Goal: Find specific page/section: Find specific page/section

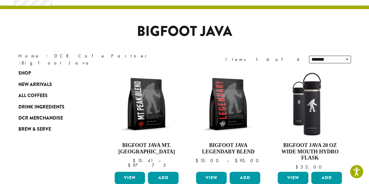
scroll to position [31, 0]
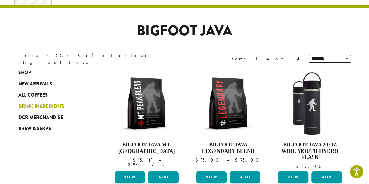
click at [40, 106] on span "Drink Ingredients" at bounding box center [41, 106] width 46 height 7
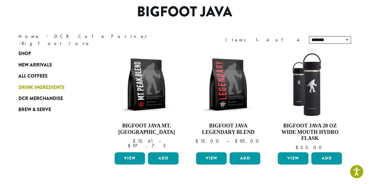
scroll to position [52, 0]
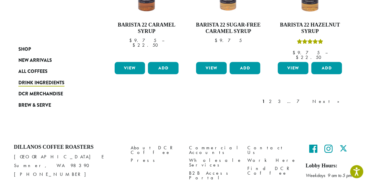
scroll to position [569, 0]
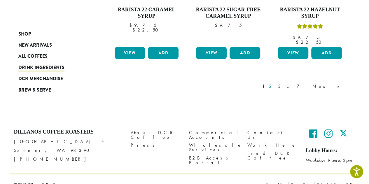
click at [275, 83] on link "2" at bounding box center [271, 86] width 7 height 7
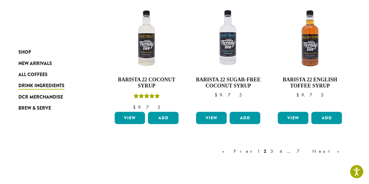
scroll to position [502, 0]
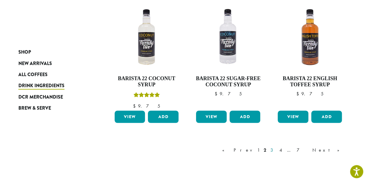
click at [276, 150] on link "3" at bounding box center [272, 149] width 7 height 7
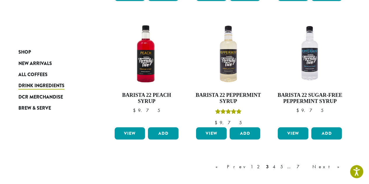
scroll to position [475, 0]
